Goal: Information Seeking & Learning: Check status

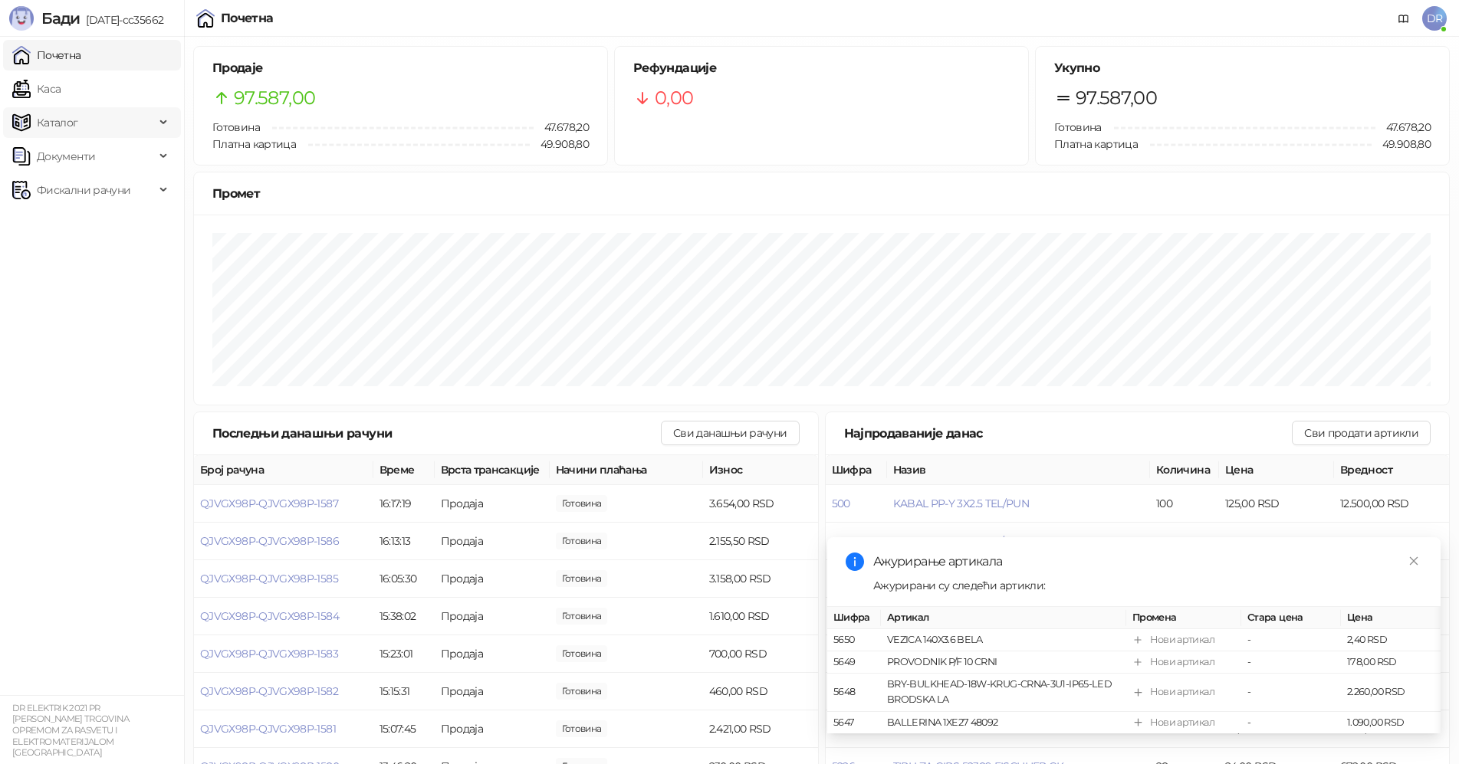
click at [117, 128] on span "Каталог" at bounding box center [83, 122] width 143 height 31
click at [123, 252] on span "Документи" at bounding box center [83, 260] width 143 height 31
click at [108, 373] on span "Фискални рачуни" at bounding box center [84, 365] width 94 height 31
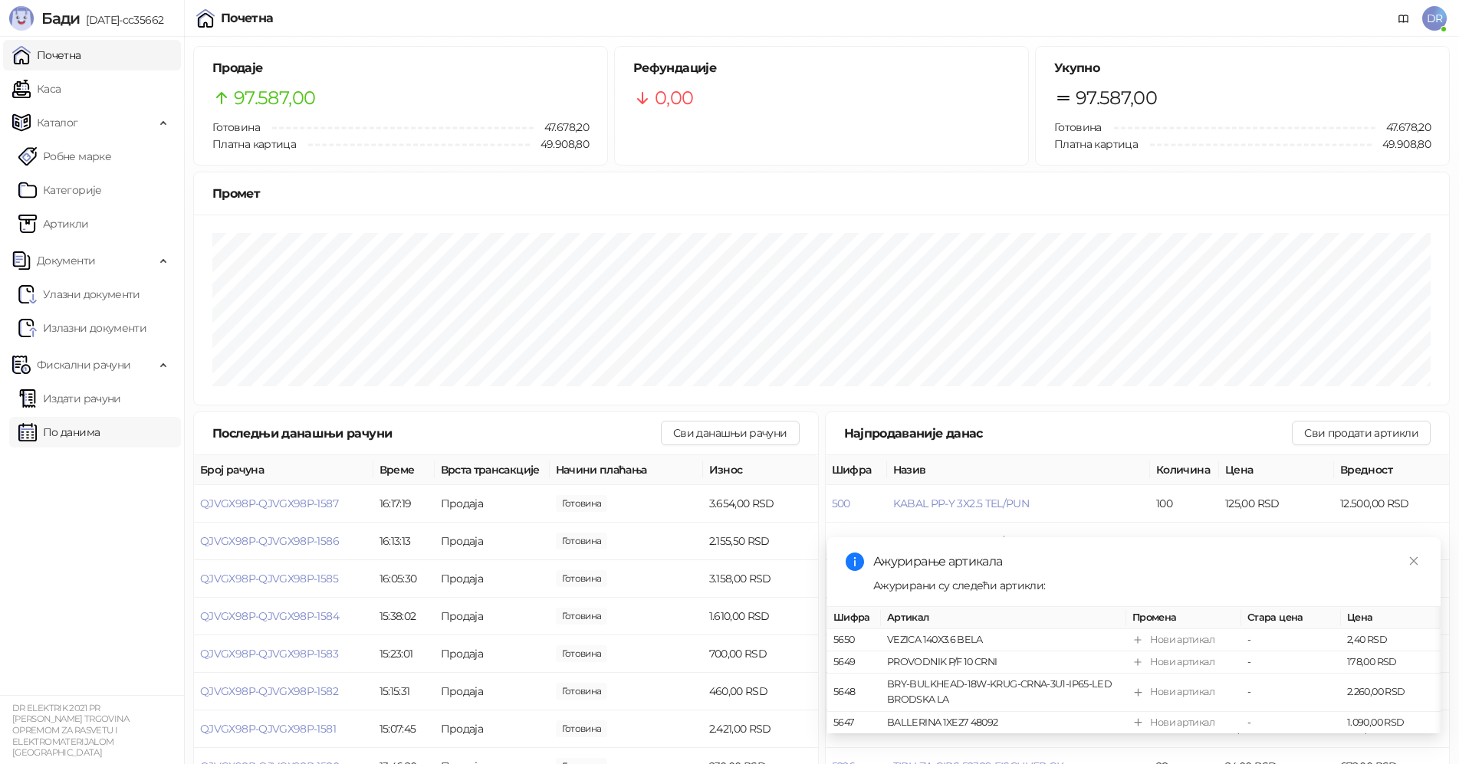
click at [74, 414] on link "По данима" at bounding box center [58, 432] width 81 height 31
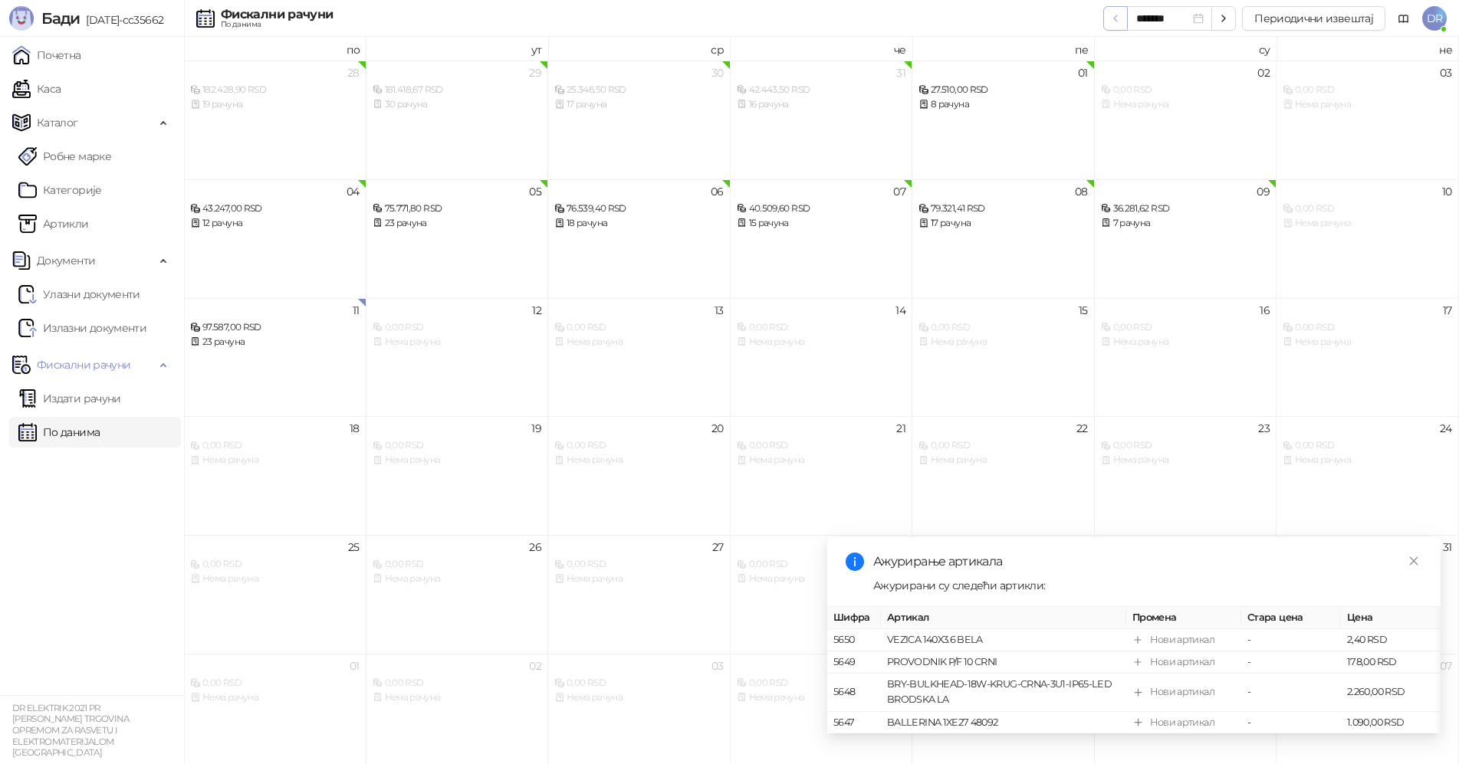
click at [587, 19] on icon "button" at bounding box center [1116, 18] width 12 height 12
type input "*******"
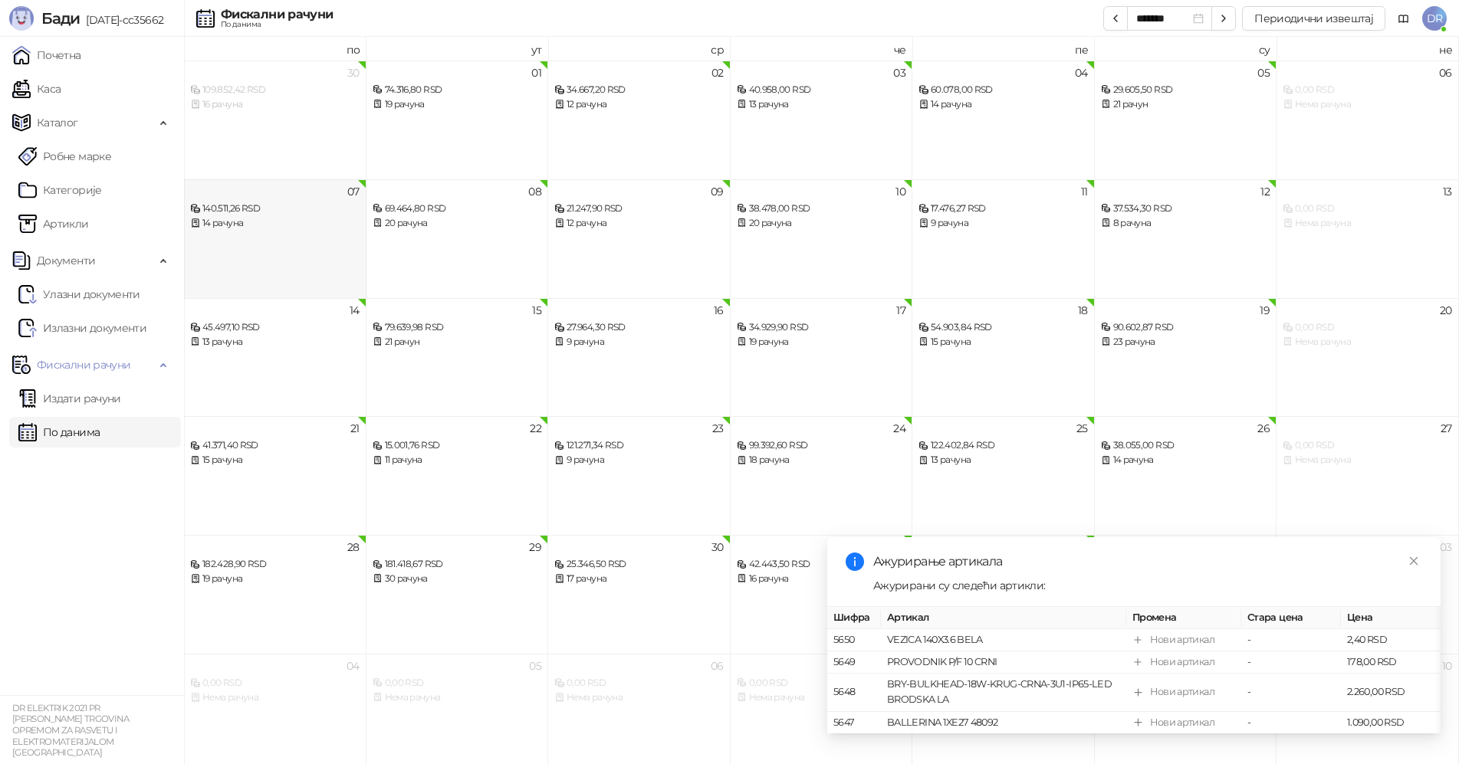
click at [226, 251] on div "07 140.511,26 RSD 14 рачуна" at bounding box center [275, 238] width 182 height 119
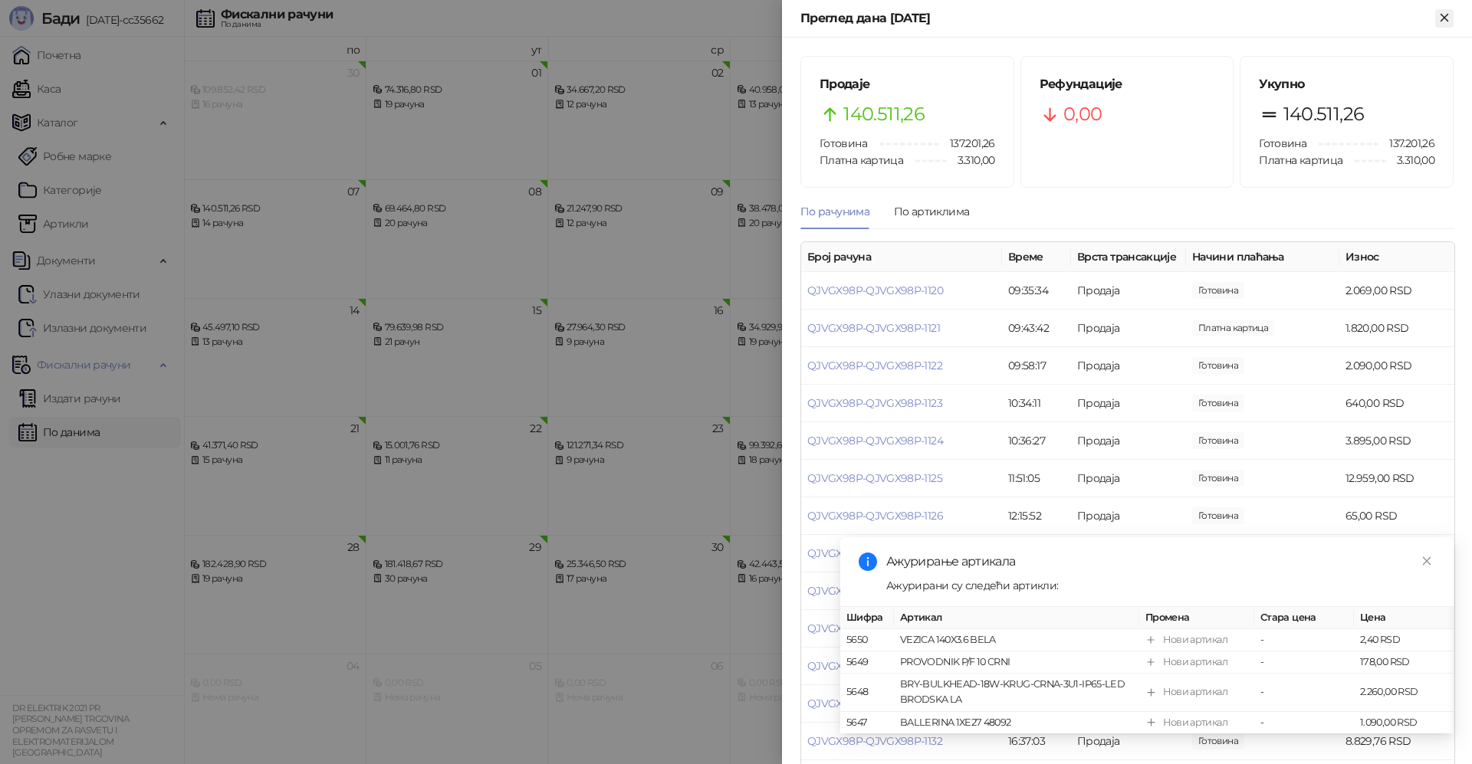
click at [587, 20] on icon "Close" at bounding box center [1445, 18] width 14 height 14
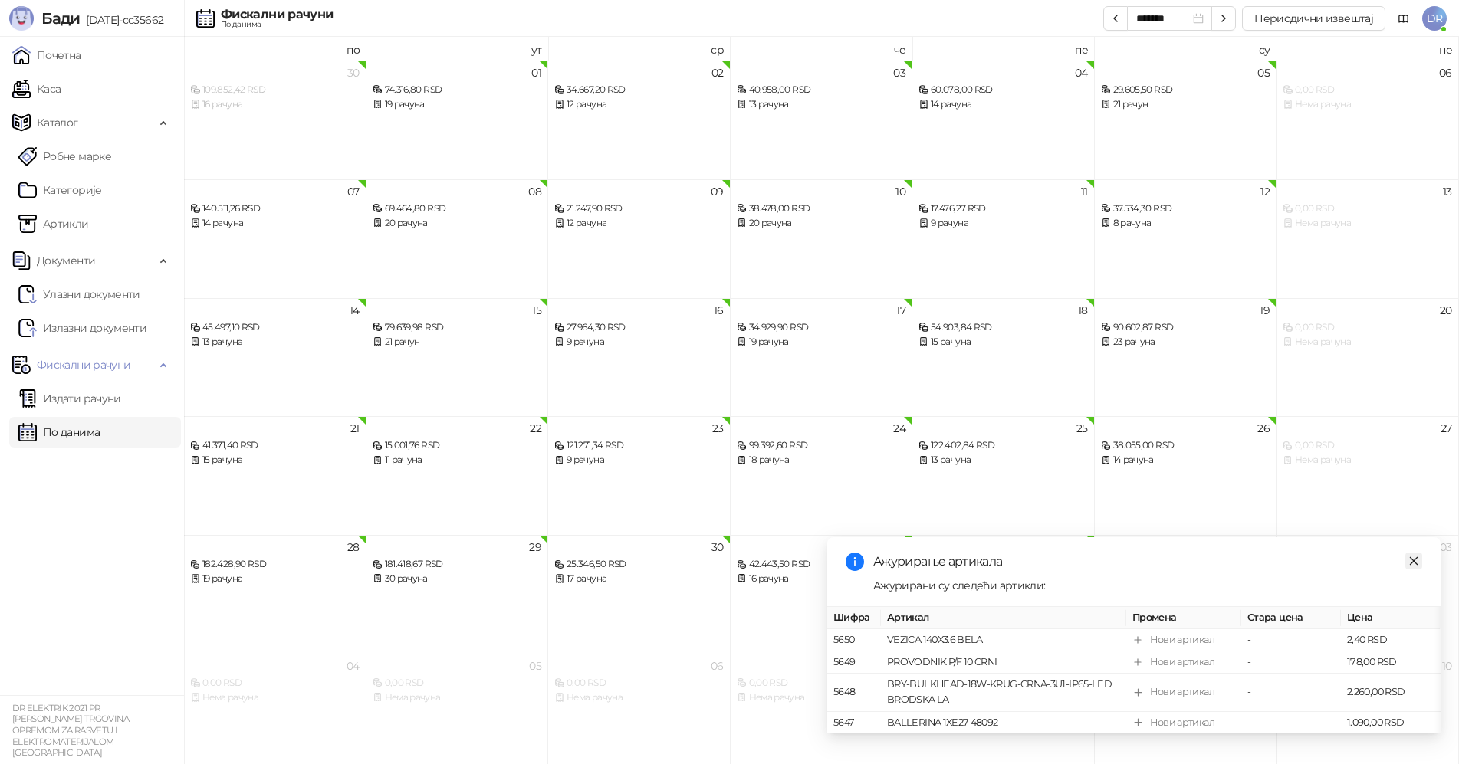
click at [587, 414] on icon "close" at bounding box center [1414, 561] width 11 height 11
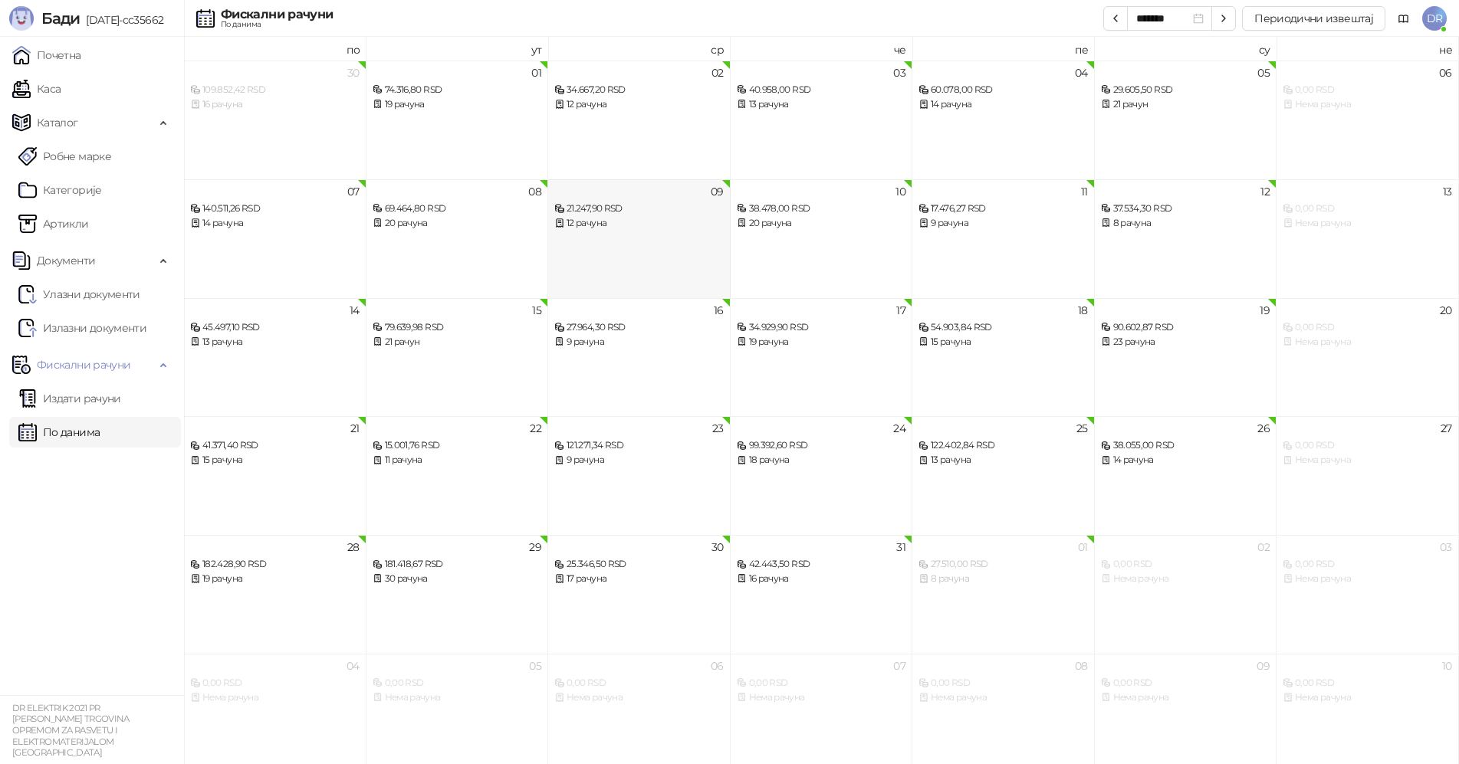
click at [587, 262] on div "09 21.247,90 RSD 12 рачуна" at bounding box center [639, 238] width 182 height 119
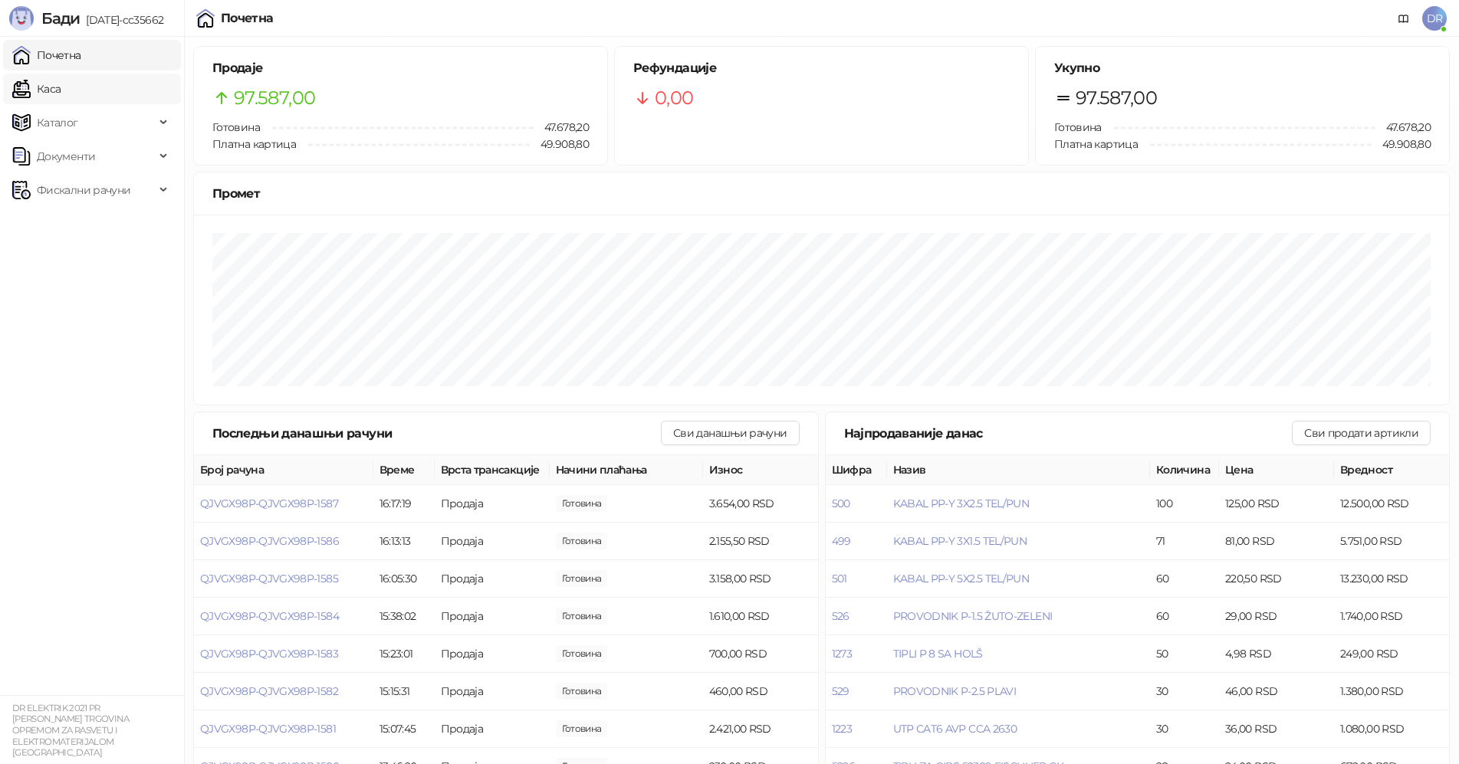
click at [61, 89] on link "Каса" at bounding box center [36, 89] width 48 height 31
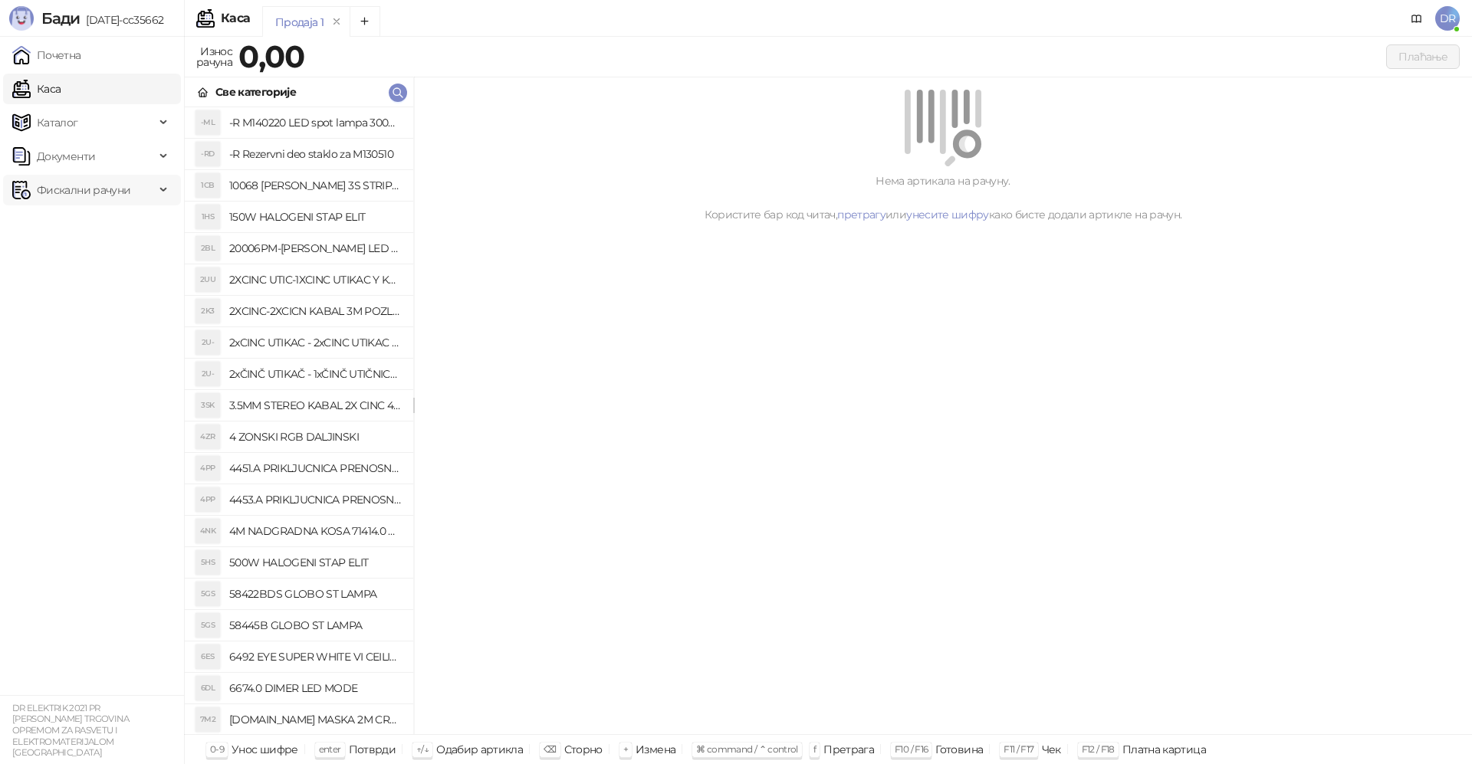
click at [76, 191] on span "Фискални рачуни" at bounding box center [84, 190] width 94 height 31
click at [93, 250] on link "По данима" at bounding box center [58, 257] width 81 height 31
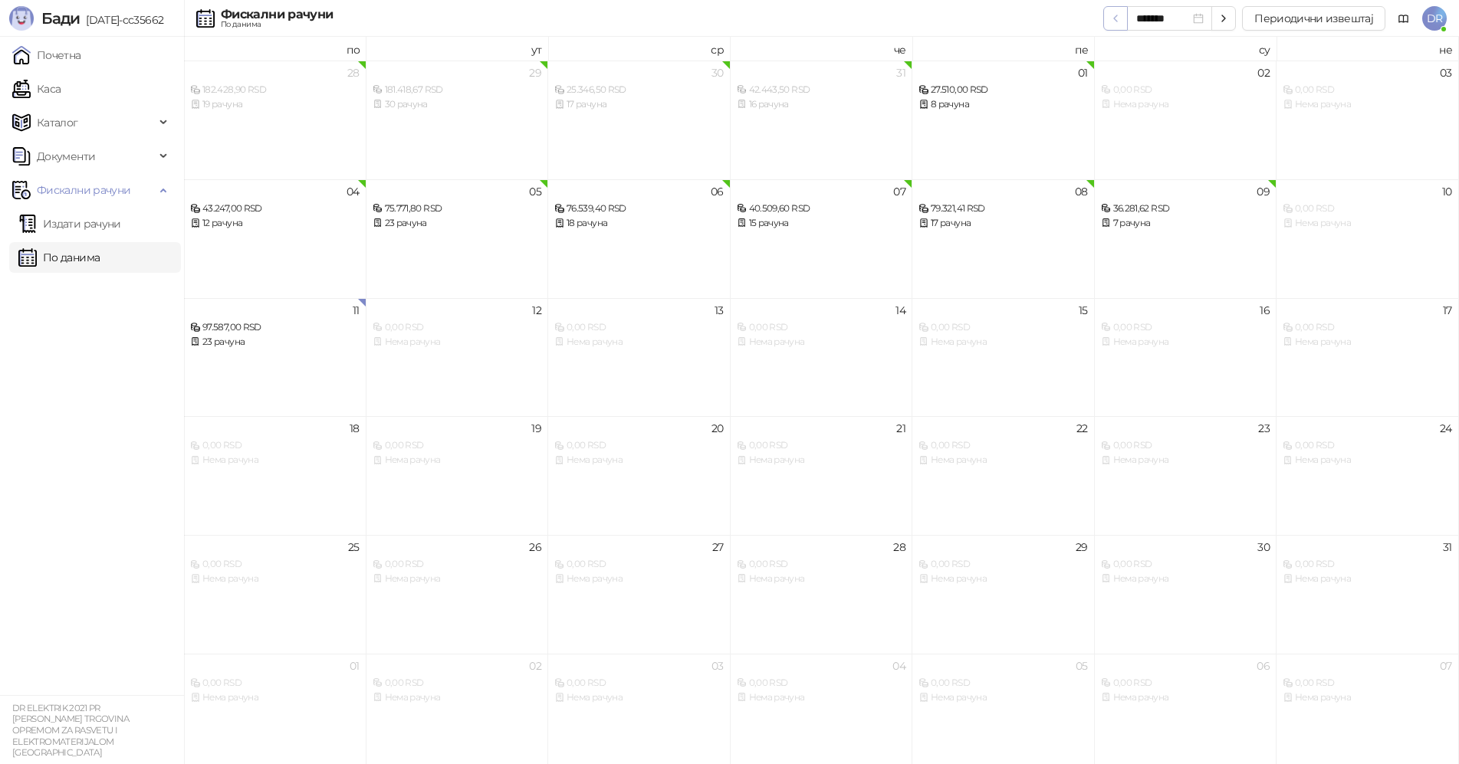
click at [1111, 20] on button "button" at bounding box center [1115, 18] width 25 height 25
type input "*******"
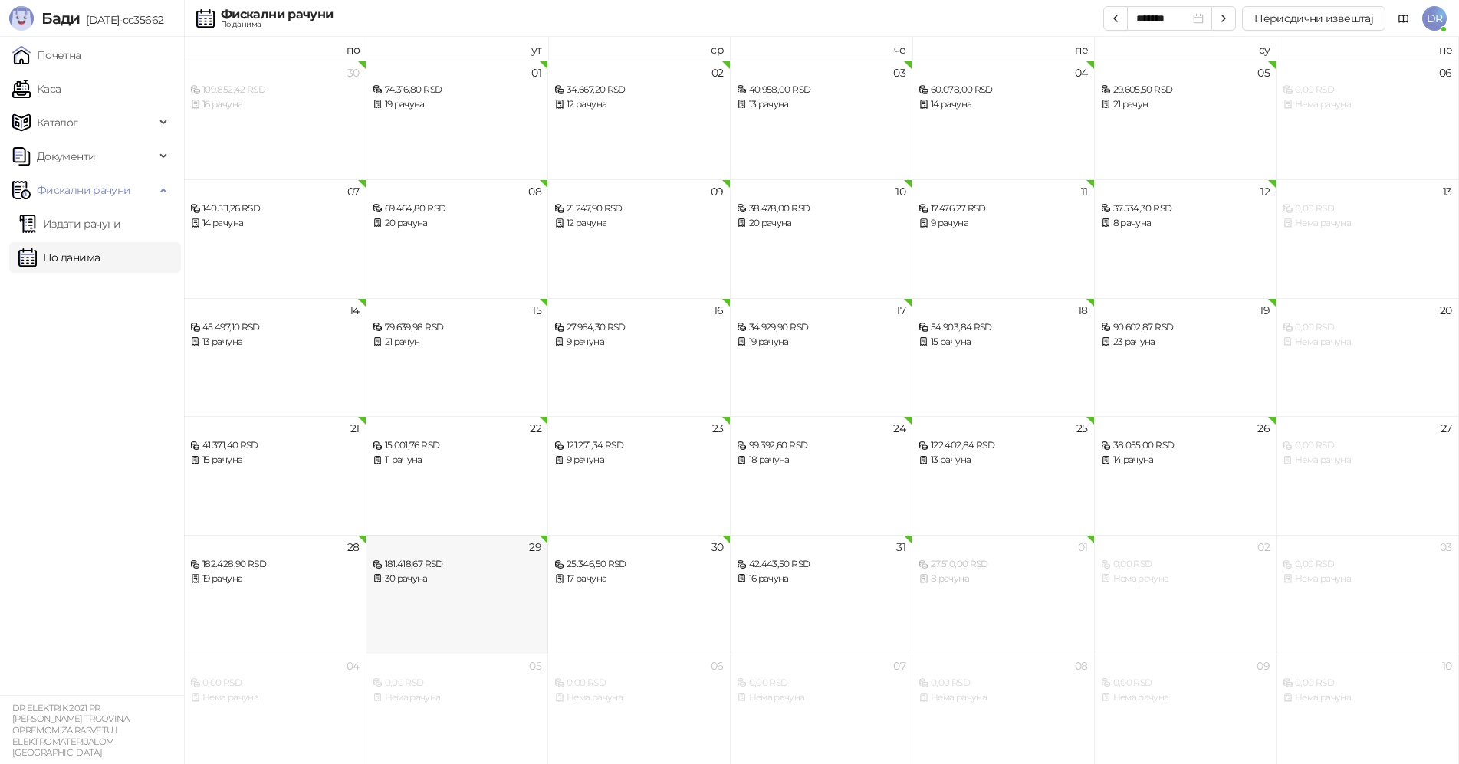
click at [469, 574] on div "30 рачуна" at bounding box center [457, 579] width 169 height 15
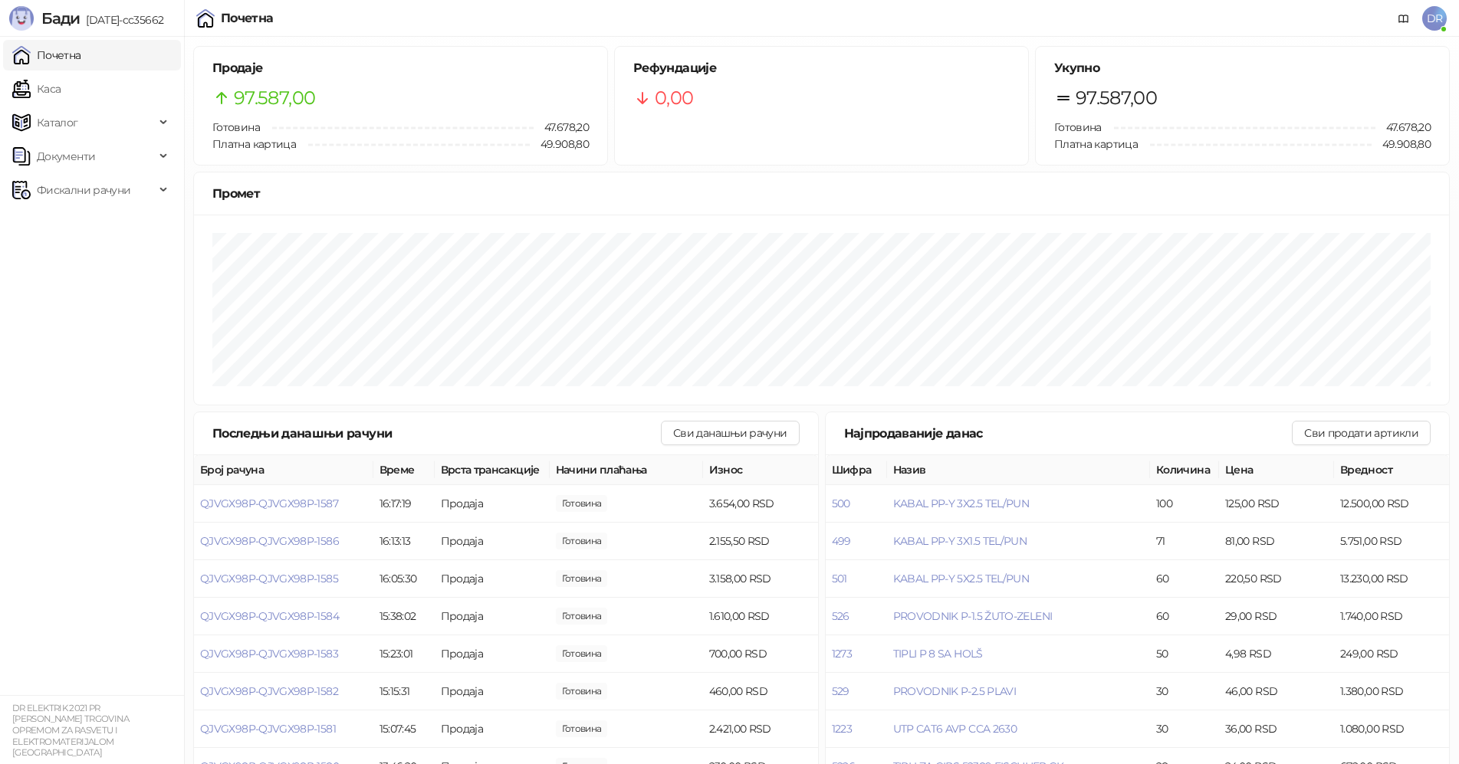
click at [103, 331] on ul "Почетна [PERSON_NAME] Документи Фискални рачуни" at bounding box center [92, 366] width 184 height 659
